Goal: Obtain resource: Obtain resource

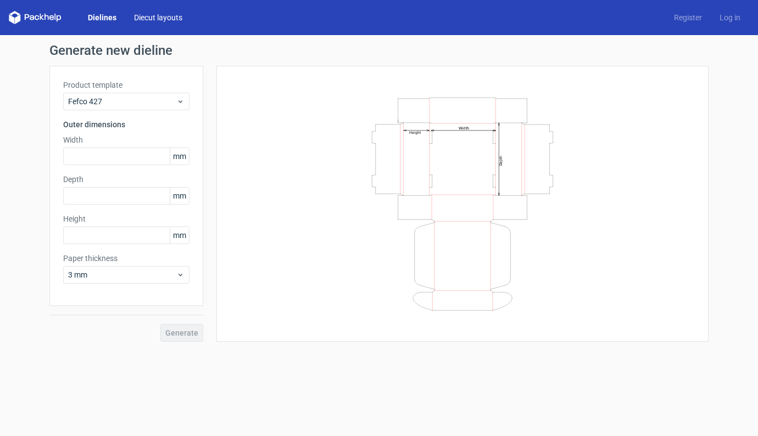
click at [158, 16] on link "Diecut layouts" at bounding box center [158, 17] width 66 height 11
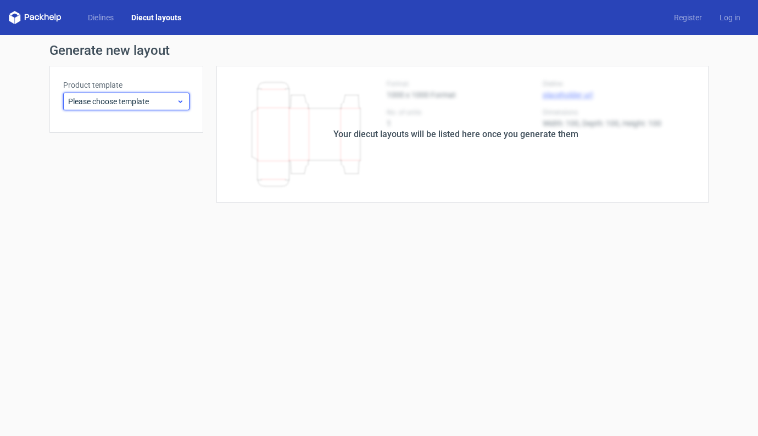
click at [182, 100] on icon at bounding box center [180, 101] width 8 height 9
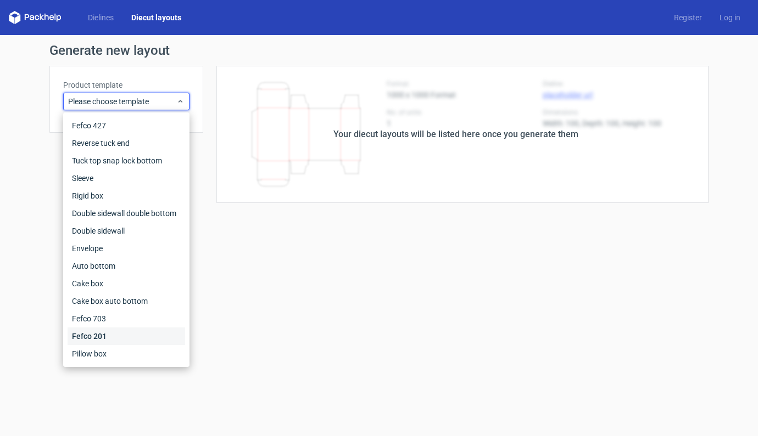
click at [110, 338] on div "Fefco 201" at bounding box center [126, 337] width 117 height 18
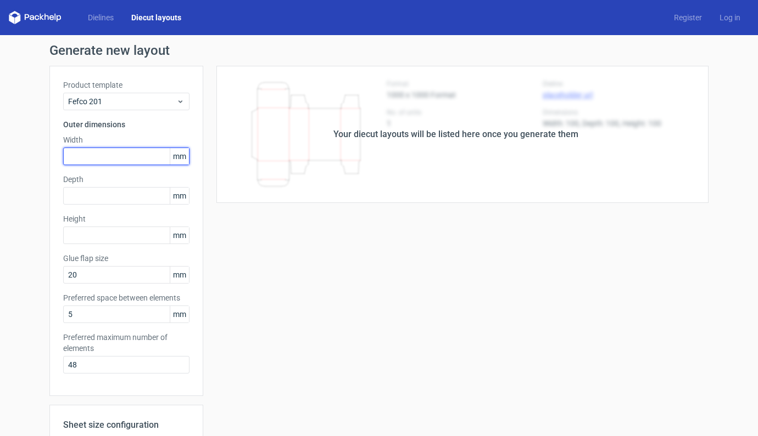
click at [121, 155] on input "text" at bounding box center [126, 157] width 126 height 18
type input "290"
type input "190"
type input "220"
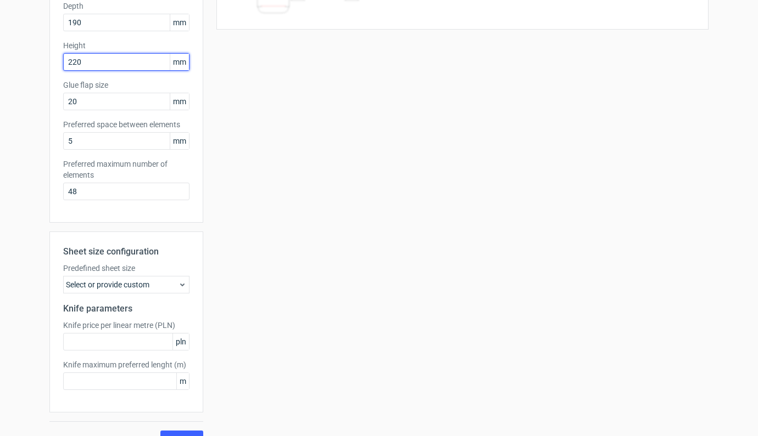
scroll to position [185, 0]
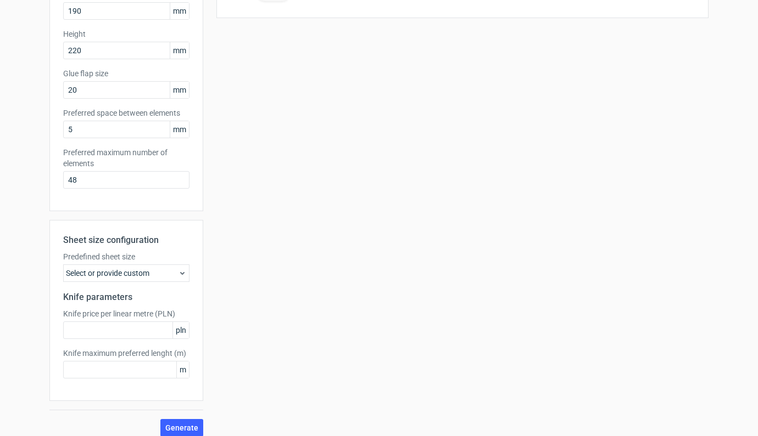
click at [171, 274] on div "Select or provide custom" at bounding box center [126, 274] width 126 height 18
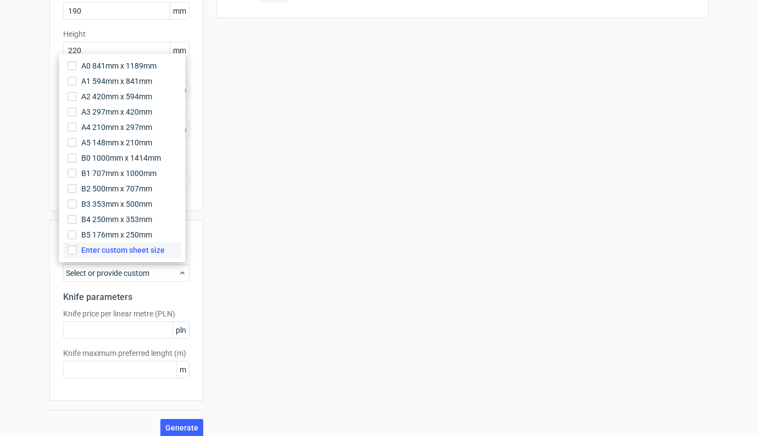
click at [112, 250] on span "Enter custom sheet size" at bounding box center [122, 250] width 83 height 11
click at [77, 250] on input "Enter custom sheet size" at bounding box center [72, 250] width 9 height 9
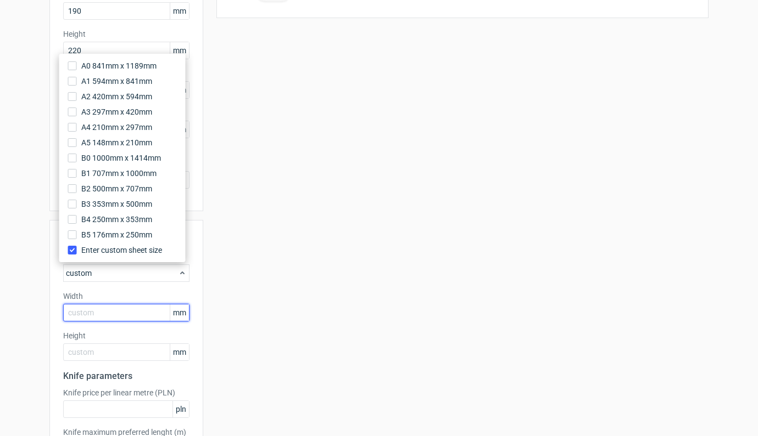
click at [120, 317] on input "text" at bounding box center [126, 313] width 126 height 18
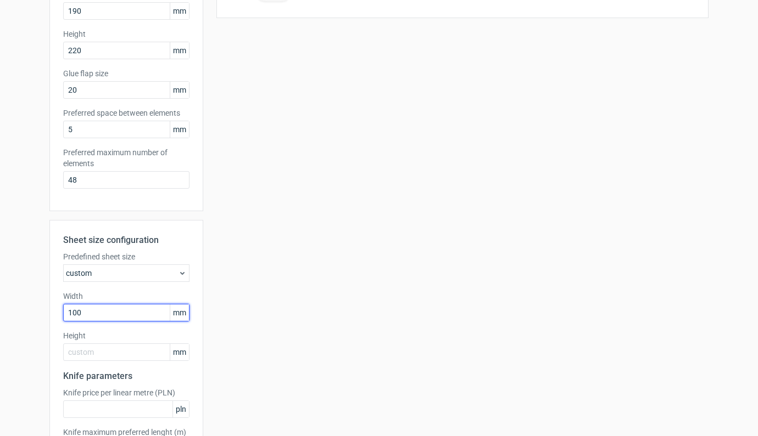
type input "1000"
click at [134, 357] on input "text" at bounding box center [126, 353] width 126 height 18
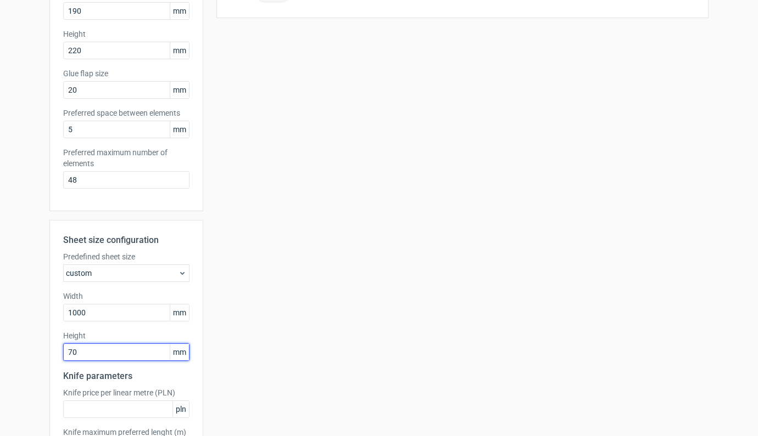
type input "700"
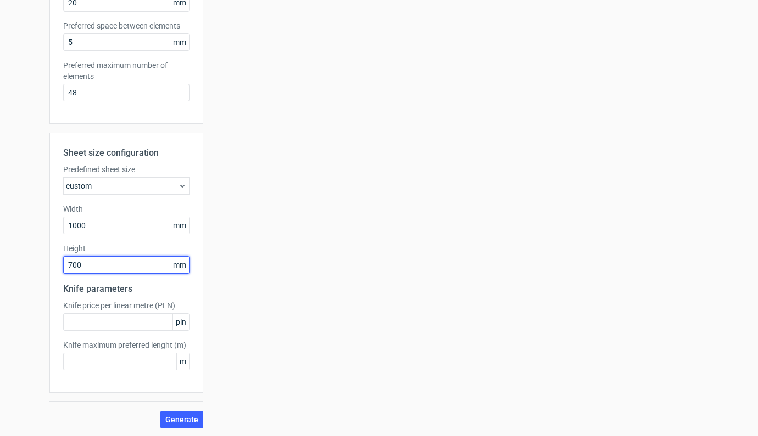
scroll to position [273, 0]
click at [165, 415] on span "Generate" at bounding box center [181, 419] width 33 height 8
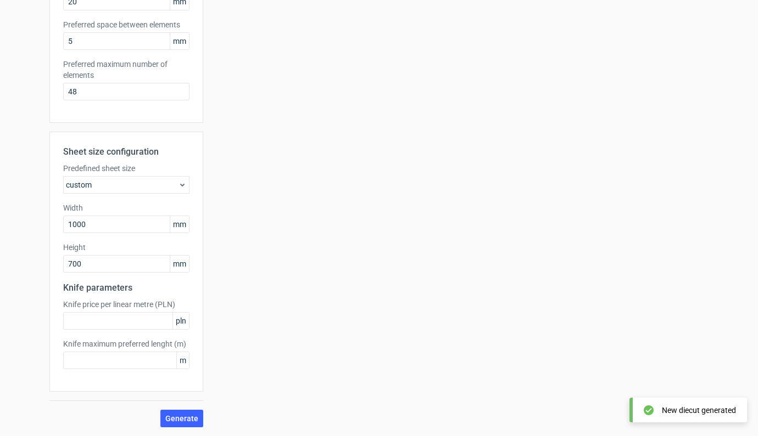
scroll to position [0, 0]
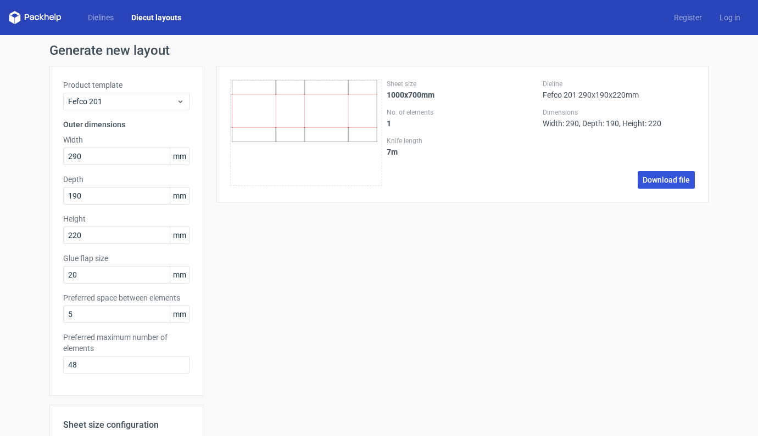
click at [657, 176] on link "Download file" at bounding box center [665, 180] width 57 height 18
